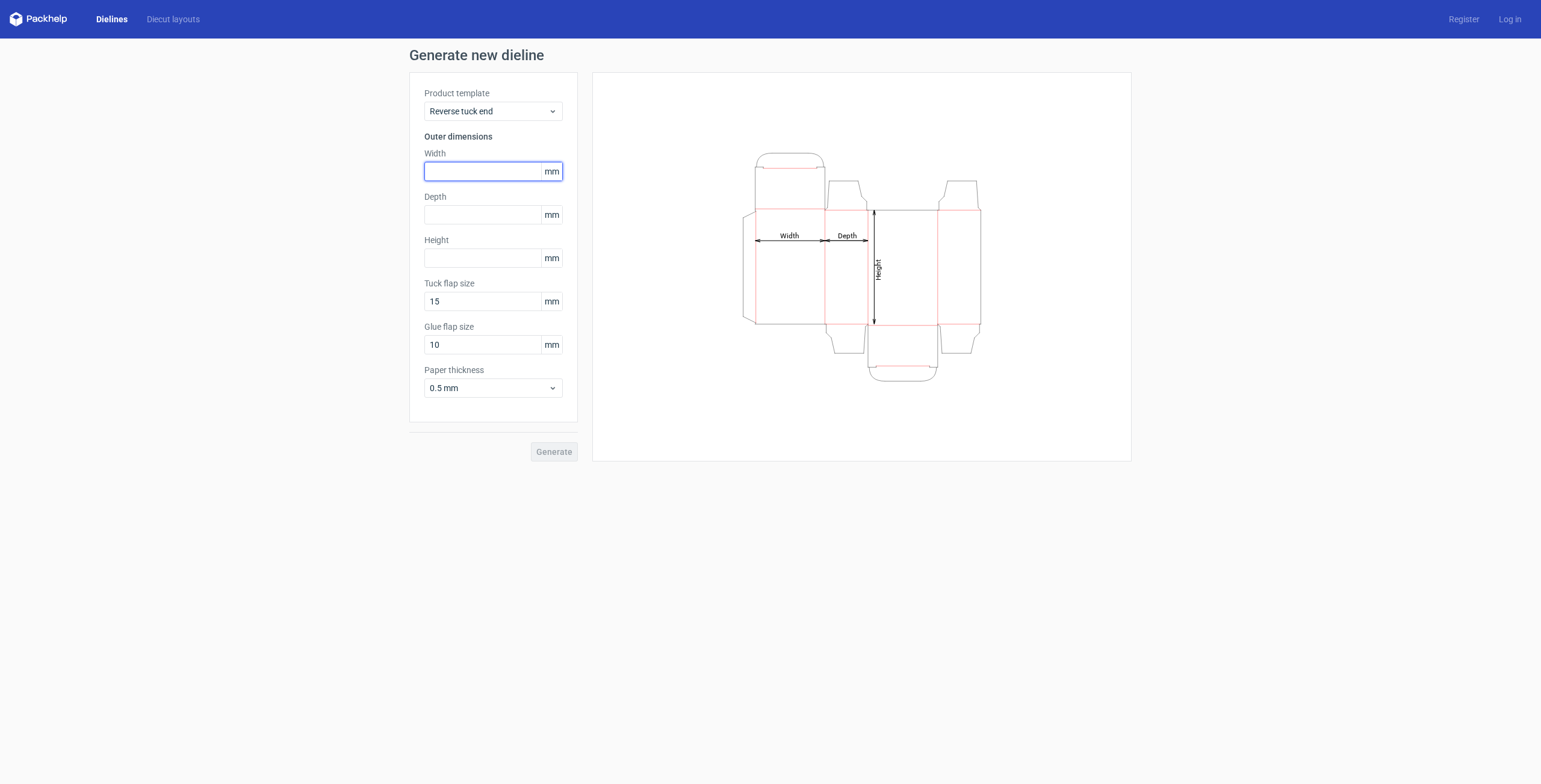
click at [442, 173] on input "text" at bounding box center [494, 171] width 138 height 19
type input "180"
click at [455, 218] on input "text" at bounding box center [494, 214] width 138 height 19
type input "65"
click at [452, 265] on input "text" at bounding box center [494, 258] width 138 height 19
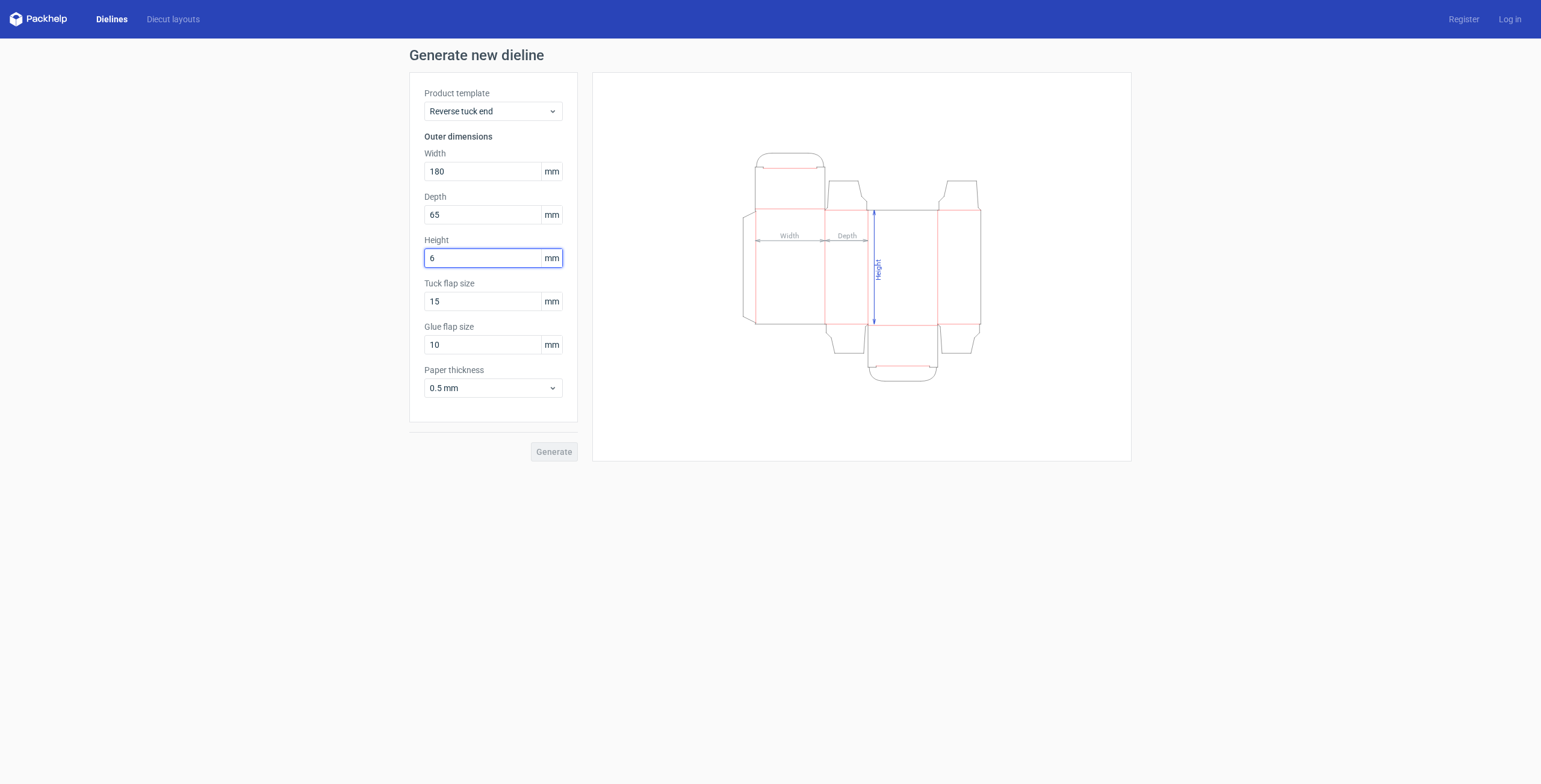
type input "65"
drag, startPoint x: 477, startPoint y: 347, endPoint x: 367, endPoint y: 353, distance: 110.2
click at [425, 353] on input "10" at bounding box center [494, 345] width 138 height 19
drag, startPoint x: 441, startPoint y: 352, endPoint x: 378, endPoint y: 340, distance: 64.1
click at [425, 340] on input "10" at bounding box center [494, 345] width 138 height 19
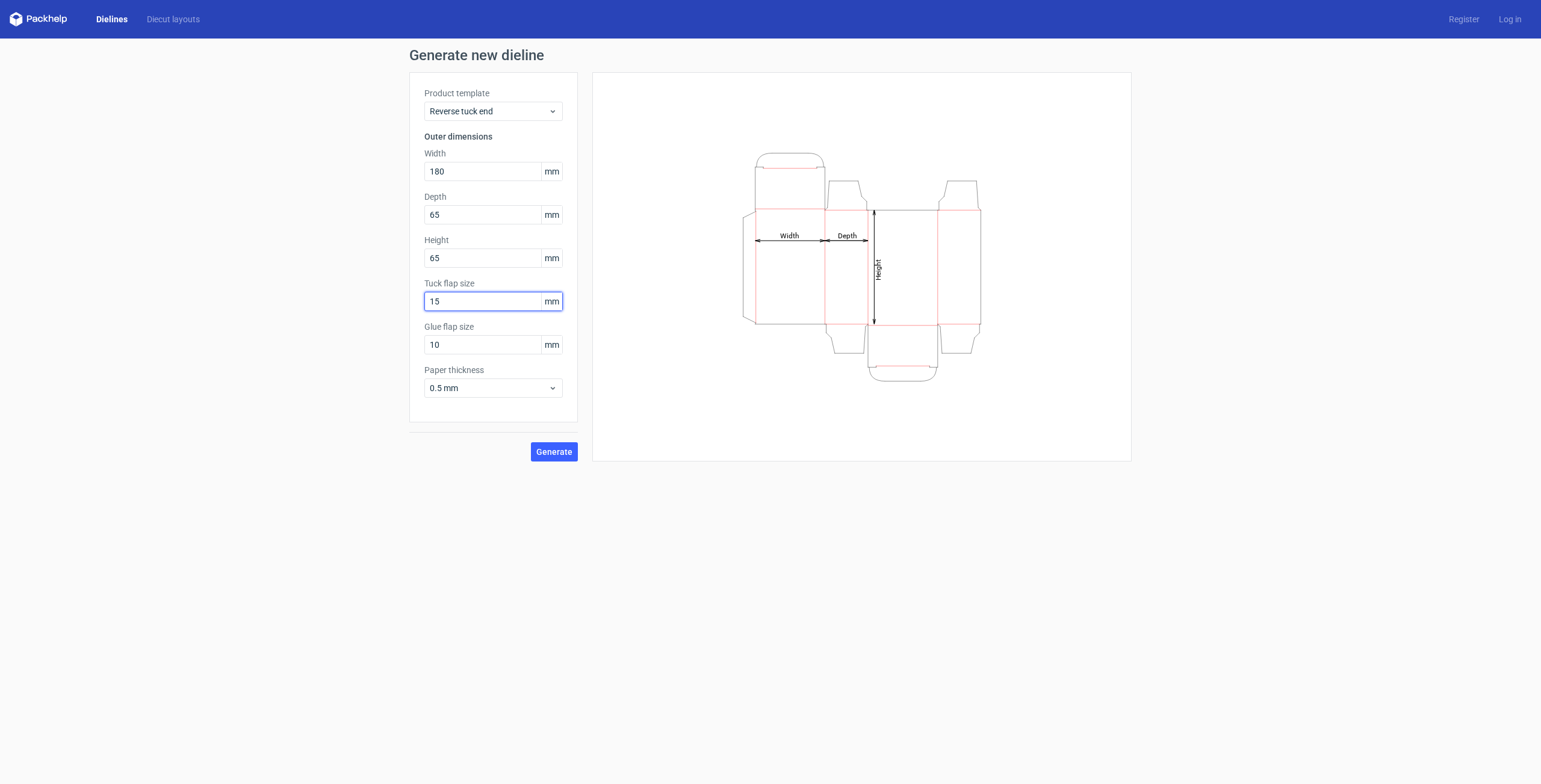
click at [523, 301] on input "15" at bounding box center [494, 301] width 138 height 19
click at [496, 352] on input "10" at bounding box center [494, 345] width 138 height 19
type input "15"
click at [531, 442] on button "Generate" at bounding box center [555, 452] width 47 height 19
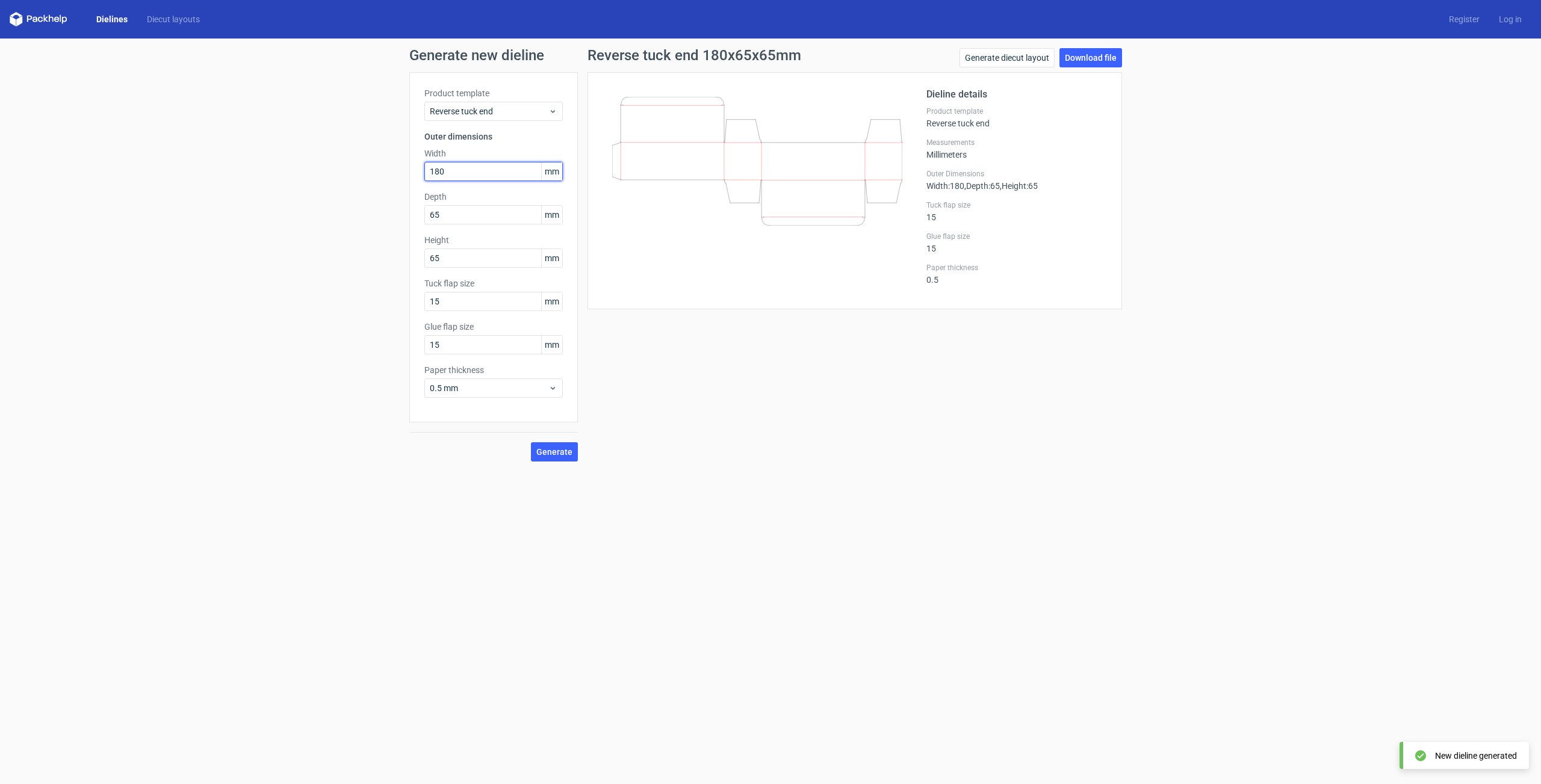
drag, startPoint x: 452, startPoint y: 174, endPoint x: 396, endPoint y: 174, distance: 56.0
click at [425, 174] on input "180" at bounding box center [494, 171] width 138 height 19
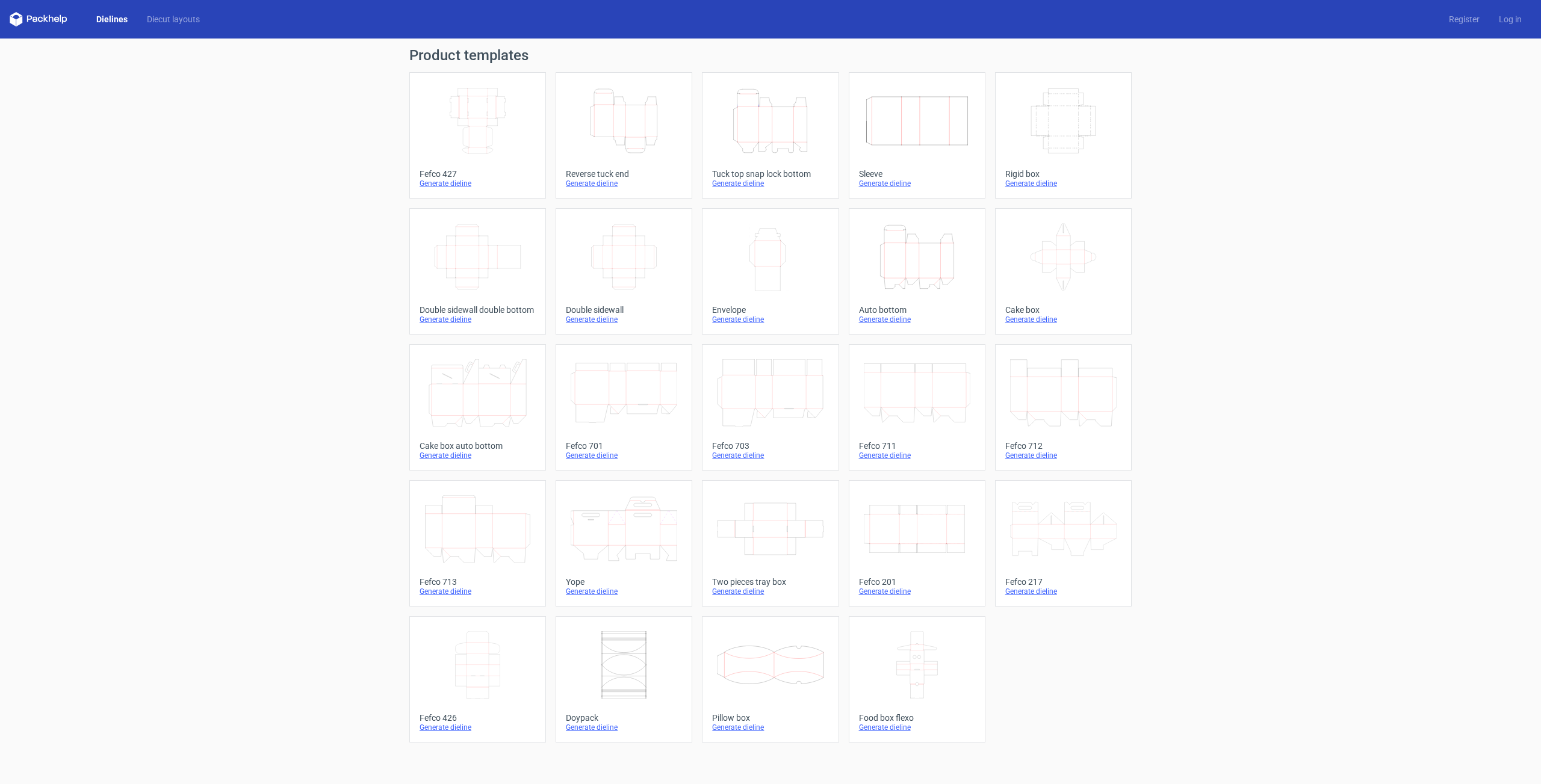
click at [611, 128] on icon "Height Depth Width" at bounding box center [624, 121] width 106 height 67
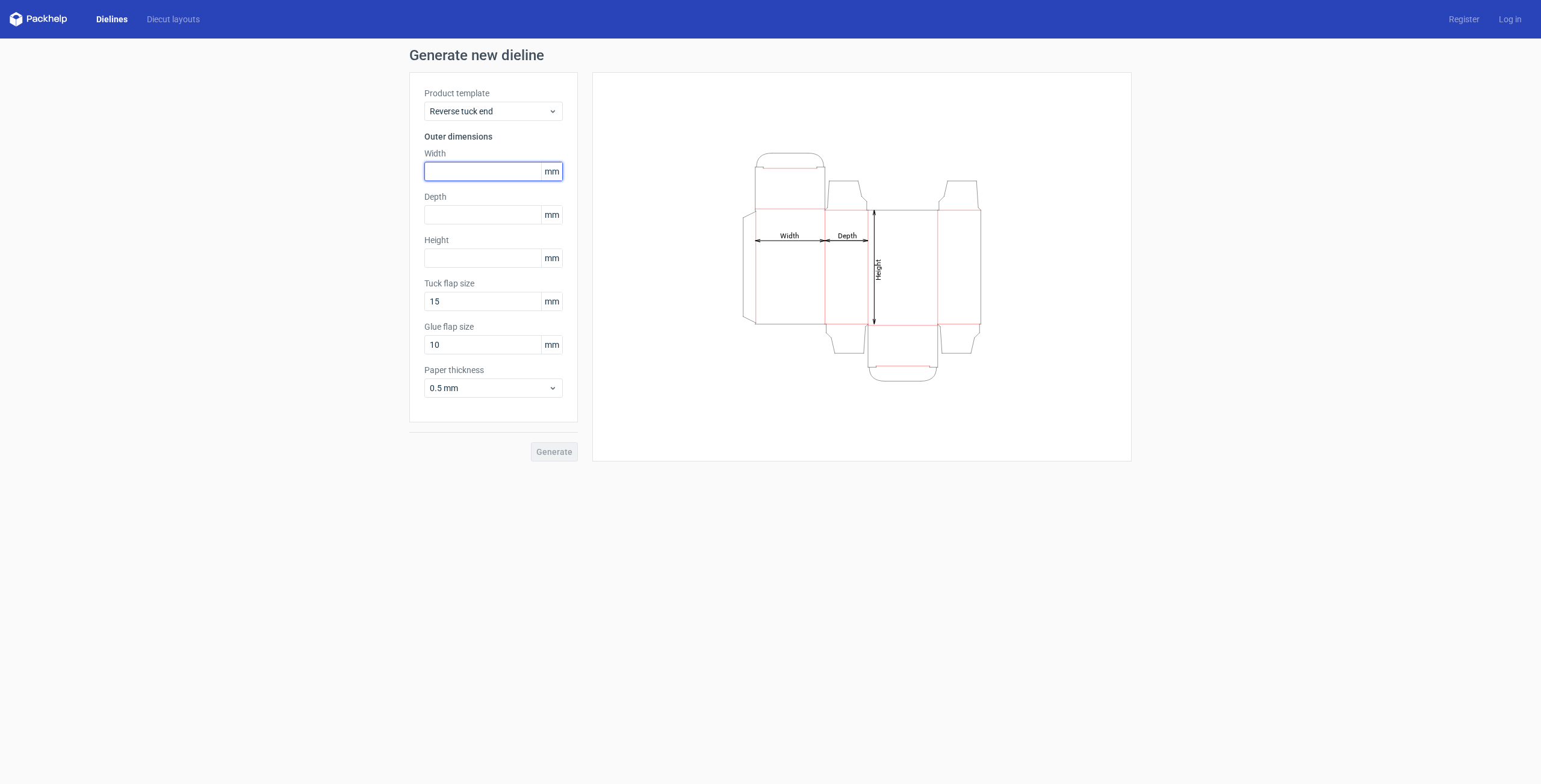
click at [502, 172] on input "text" at bounding box center [494, 171] width 138 height 19
type input "65"
click at [489, 215] on input "text" at bounding box center [494, 214] width 138 height 19
type input "65"
click at [477, 257] on input "text" at bounding box center [494, 258] width 138 height 19
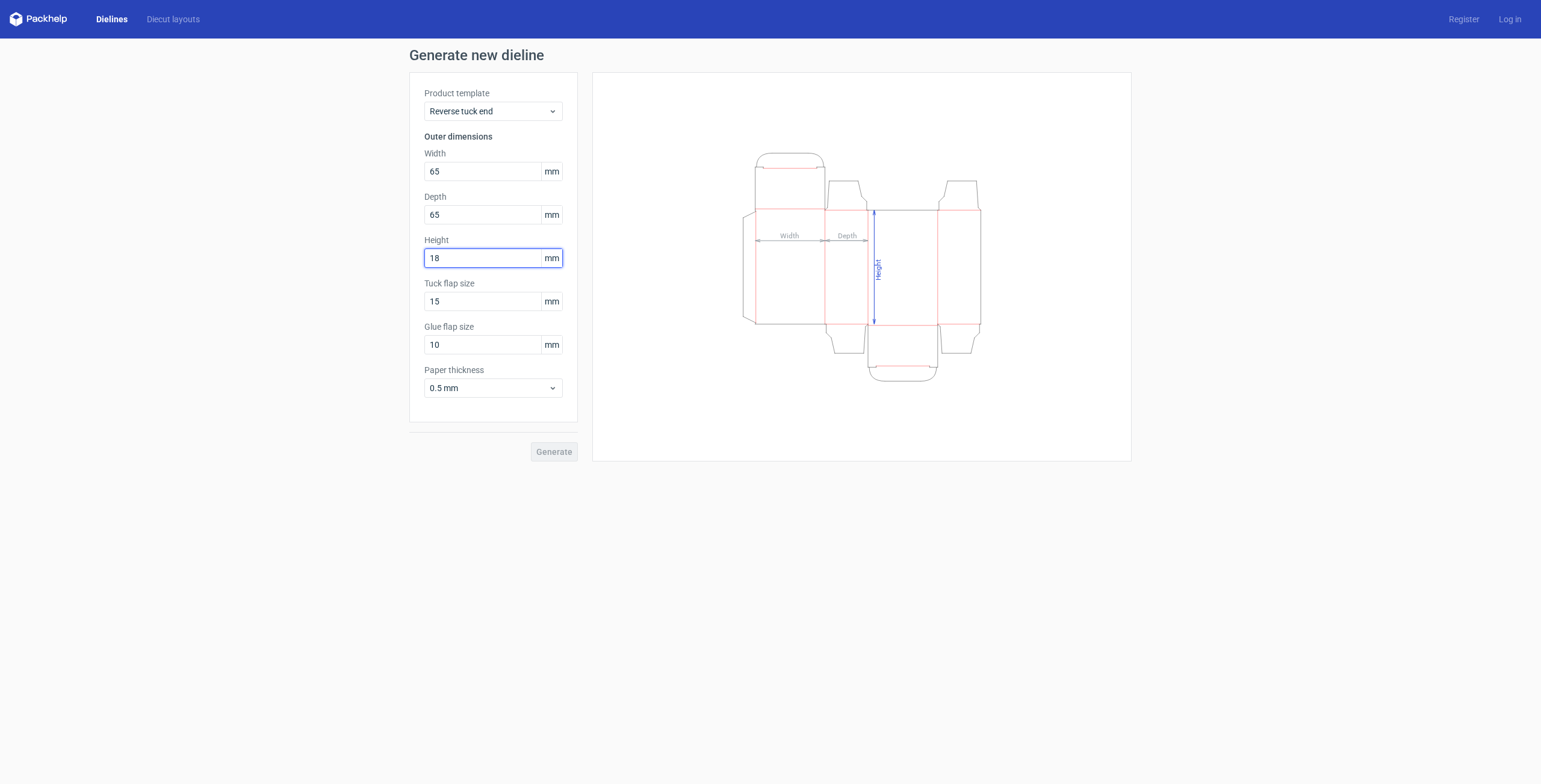
type input "180"
drag, startPoint x: 460, startPoint y: 345, endPoint x: 279, endPoint y: 338, distance: 181.1
click at [425, 338] on input "10" at bounding box center [494, 345] width 138 height 19
type input "15"
click at [572, 454] on span "Generate" at bounding box center [554, 452] width 36 height 9
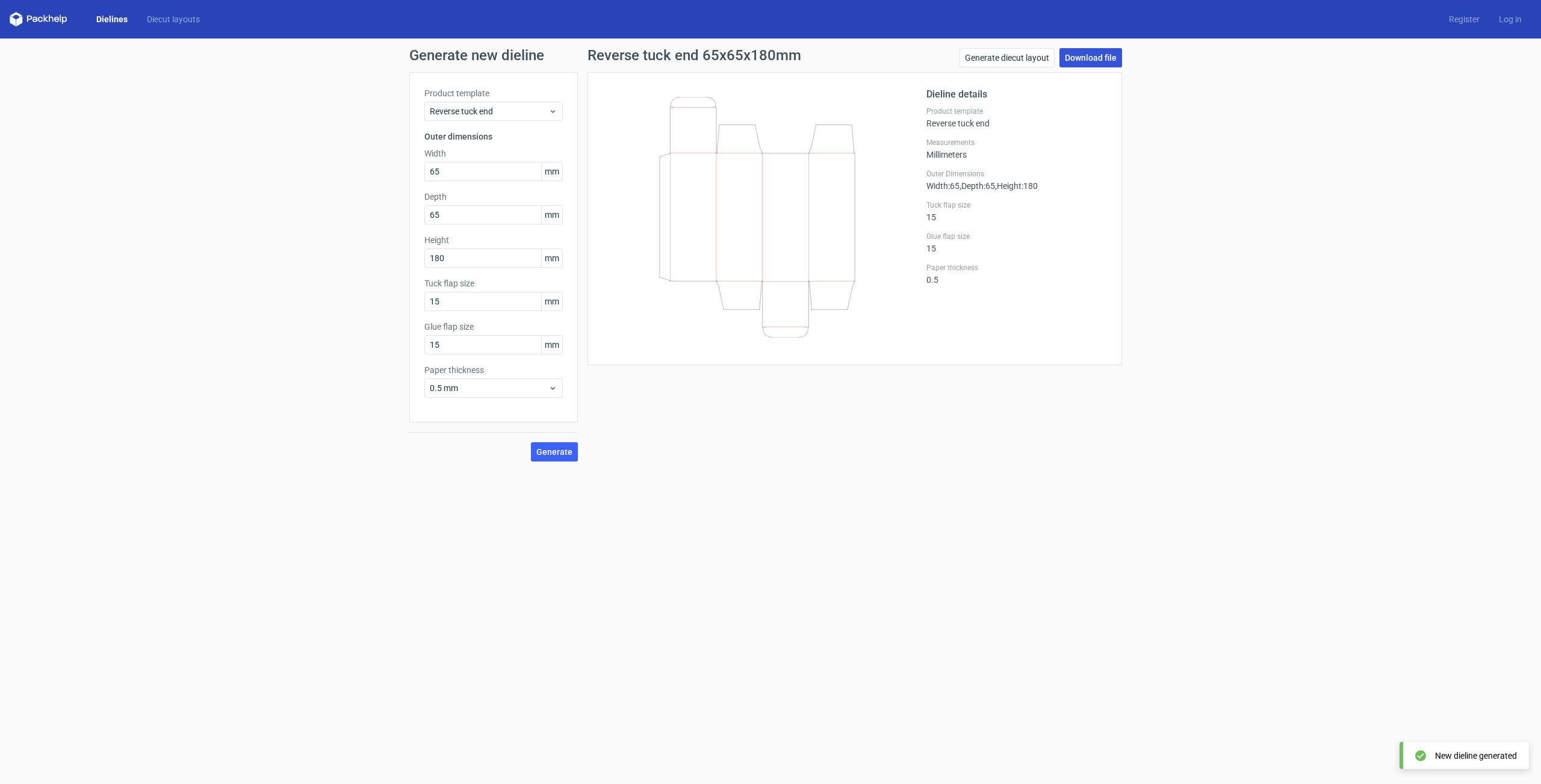
click at [1075, 57] on link "Download file" at bounding box center [1091, 57] width 62 height 19
